Goal: Find specific page/section: Find specific page/section

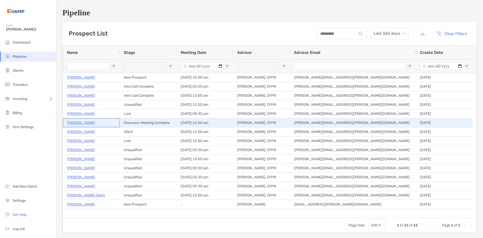
click at [74, 123] on p "[PERSON_NAME]" at bounding box center [81, 123] width 28 height 6
